Goal: Transaction & Acquisition: Purchase product/service

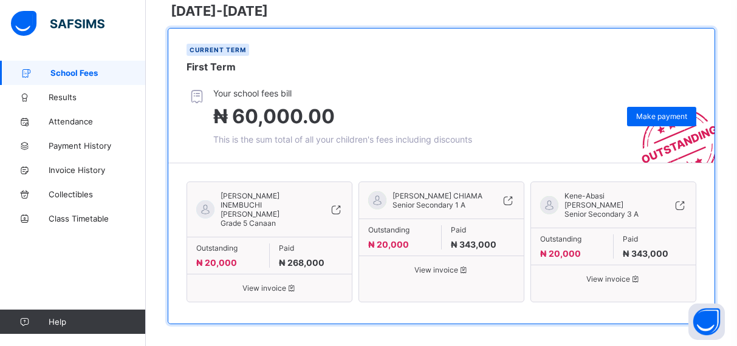
scroll to position [193, 0]
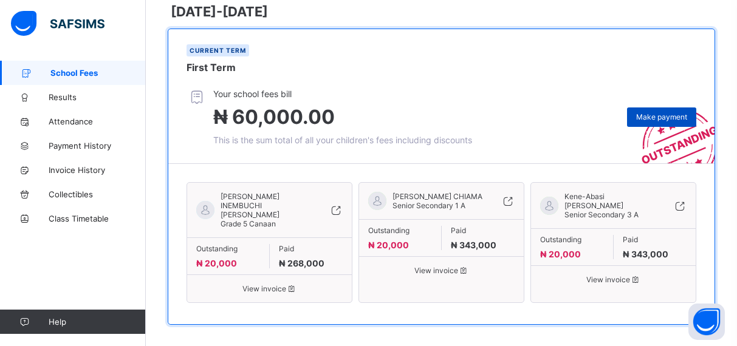
click at [659, 122] on div "Make payment" at bounding box center [661, 116] width 69 height 19
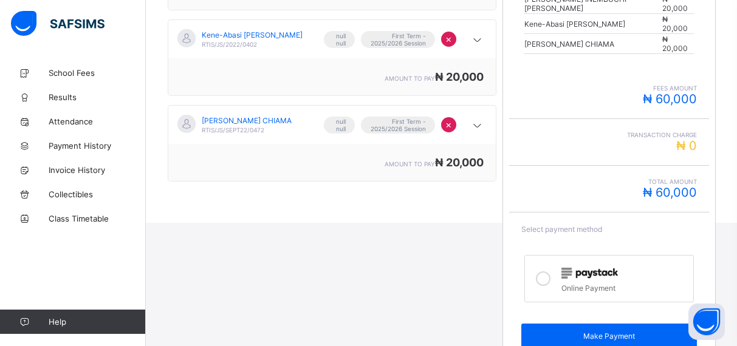
scroll to position [299, 0]
click at [544, 272] on icon at bounding box center [543, 279] width 15 height 15
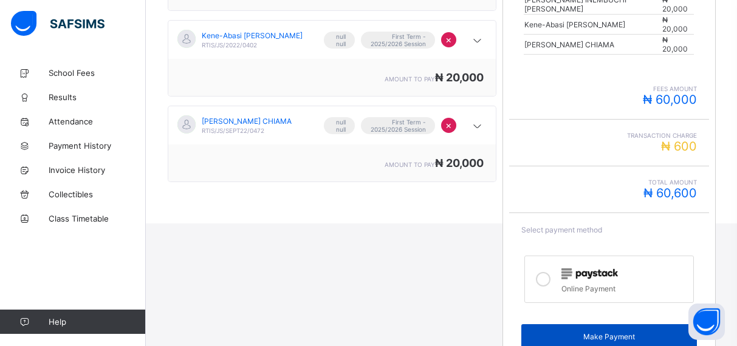
click at [599, 332] on span "Make Payment" at bounding box center [608, 336] width 157 height 9
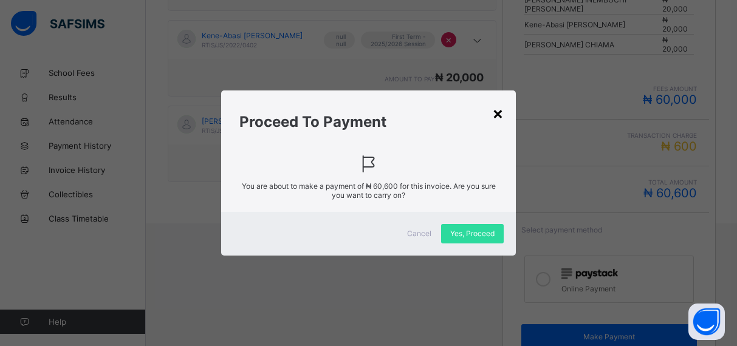
click at [498, 112] on div "×" at bounding box center [498, 113] width 12 height 21
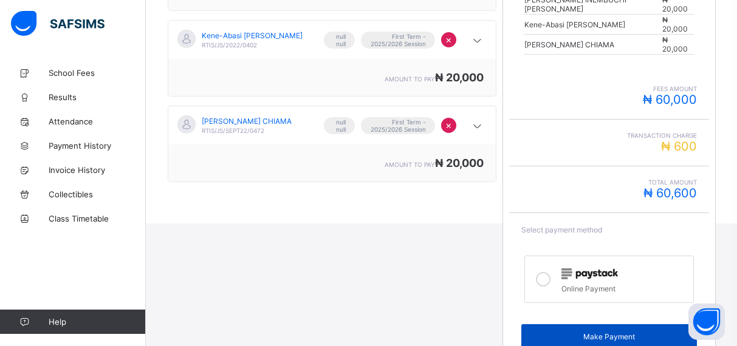
click at [640, 332] on span "Make Payment" at bounding box center [608, 336] width 157 height 9
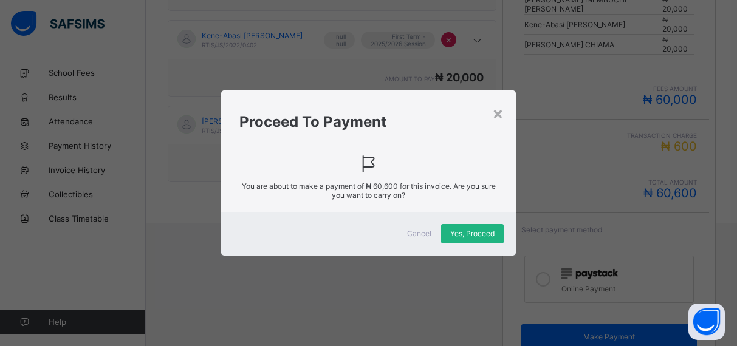
click at [454, 233] on span "Yes, Proceed" at bounding box center [472, 233] width 44 height 9
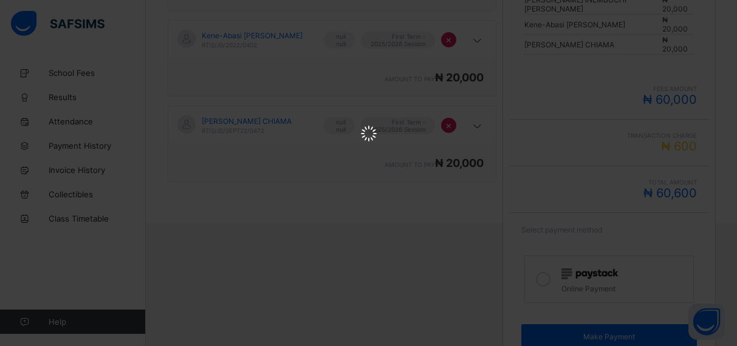
scroll to position [0, 0]
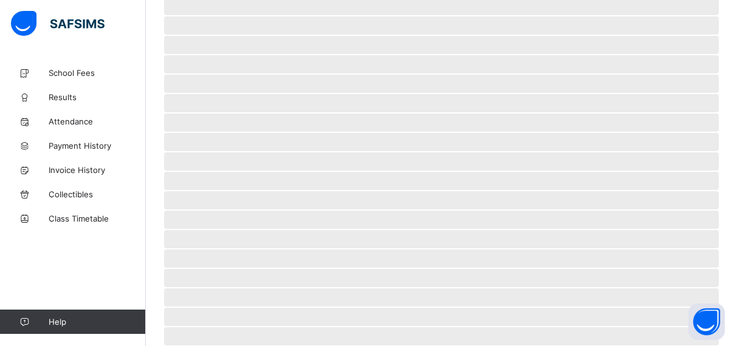
scroll to position [103, 0]
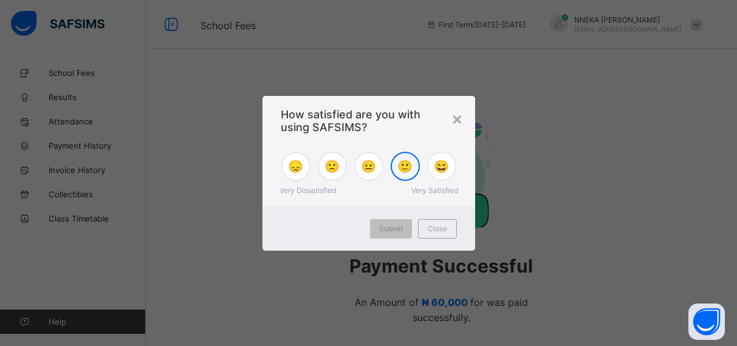
click at [403, 169] on span "🙂" at bounding box center [404, 166] width 15 height 15
click at [400, 224] on span "Submit" at bounding box center [391, 228] width 24 height 9
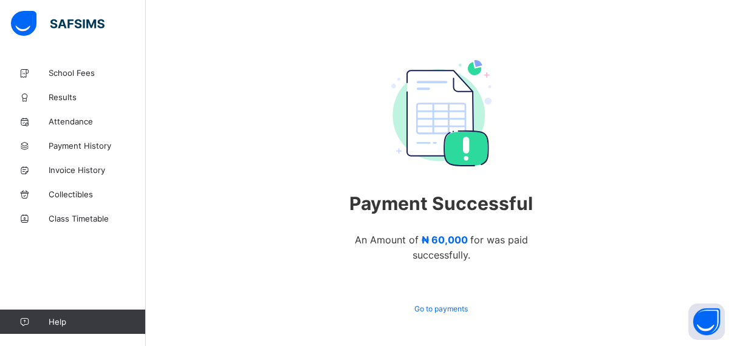
scroll to position [60, 0]
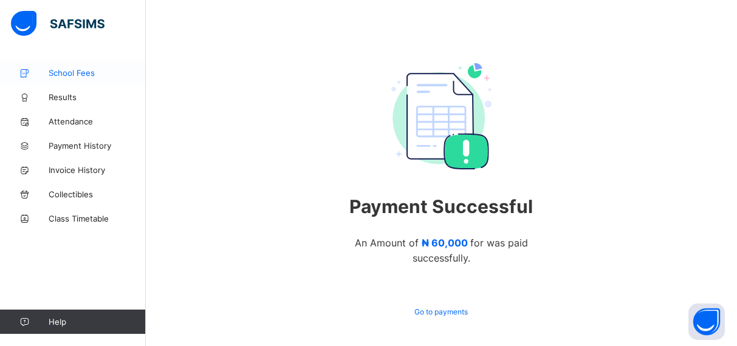
click at [74, 73] on span "School Fees" at bounding box center [97, 73] width 97 height 10
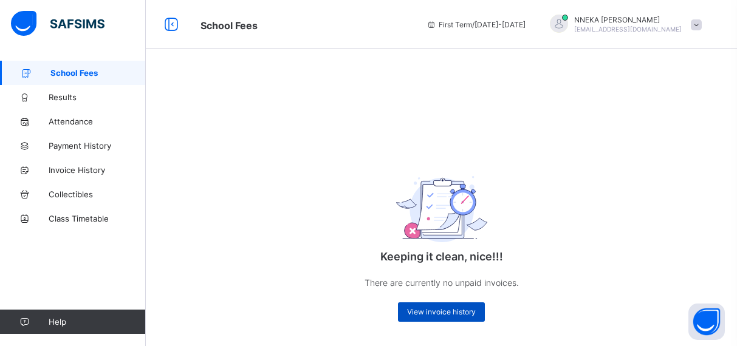
click at [446, 316] on span "View invoice history" at bounding box center [441, 311] width 69 height 9
click at [442, 315] on span "View invoice history" at bounding box center [441, 311] width 69 height 9
click at [452, 313] on span "View invoice history" at bounding box center [441, 311] width 69 height 9
click at [431, 316] on span "View invoice history" at bounding box center [441, 311] width 69 height 9
